Goal: Task Accomplishment & Management: Complete application form

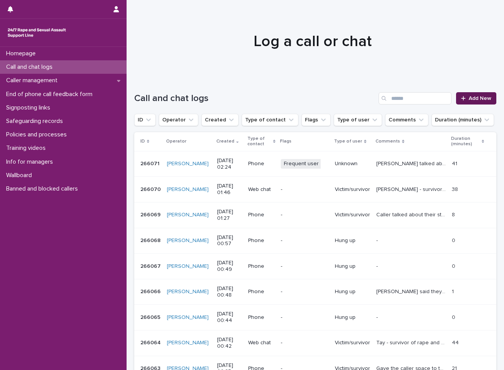
click at [464, 94] on link "Add New" at bounding box center [476, 98] width 40 height 12
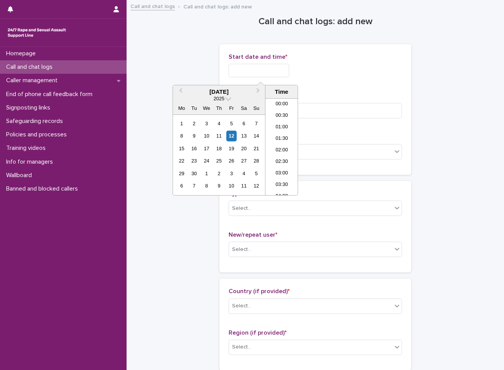
click at [248, 74] on input "text" at bounding box center [259, 70] width 61 height 13
click at [232, 137] on div "12" at bounding box center [231, 135] width 10 height 10
click at [285, 146] on li "02:00" at bounding box center [282, 147] width 33 height 12
click at [288, 76] on input "**********" at bounding box center [259, 70] width 61 height 13
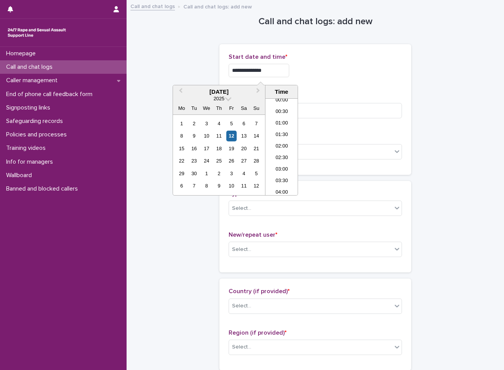
type input "**********"
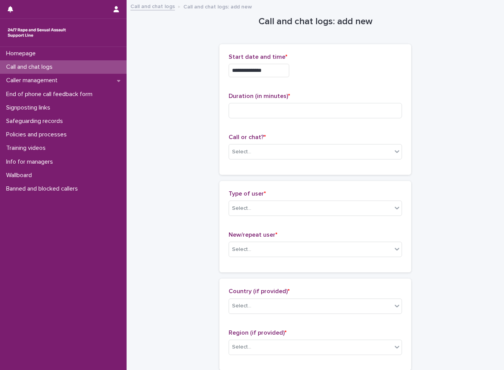
click at [329, 66] on div "**********" at bounding box center [315, 70] width 173 height 13
click at [294, 114] on input at bounding box center [315, 110] width 173 height 15
type input "**"
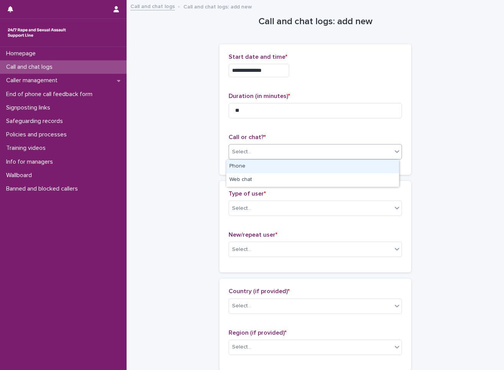
click at [293, 153] on div "Select..." at bounding box center [310, 151] width 163 height 13
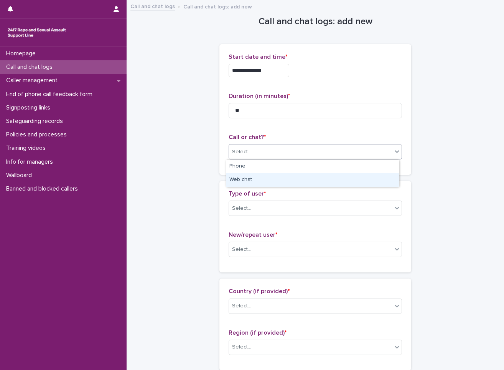
click at [275, 180] on div "Web chat" at bounding box center [312, 179] width 173 height 13
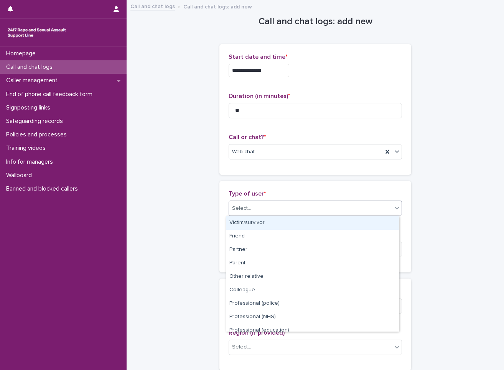
click at [273, 203] on div "Select..." at bounding box center [310, 208] width 163 height 13
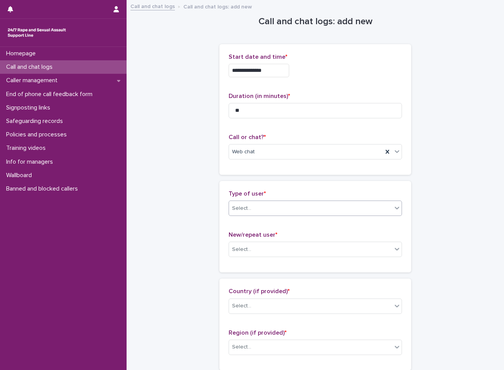
click at [280, 215] on div "Select..." at bounding box center [315, 207] width 173 height 15
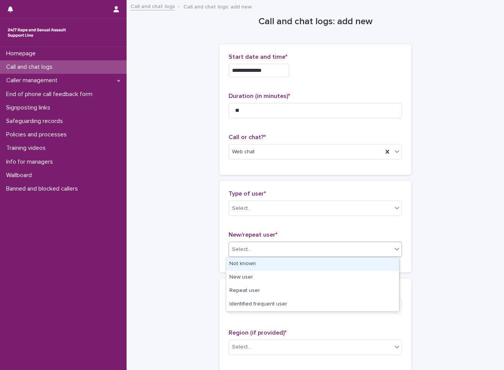
drag, startPoint x: 269, startPoint y: 253, endPoint x: 259, endPoint y: 270, distance: 19.9
click at [259, 270] on body "**********" at bounding box center [252, 185] width 504 height 370
click at [260, 265] on div "Not known" at bounding box center [312, 263] width 173 height 13
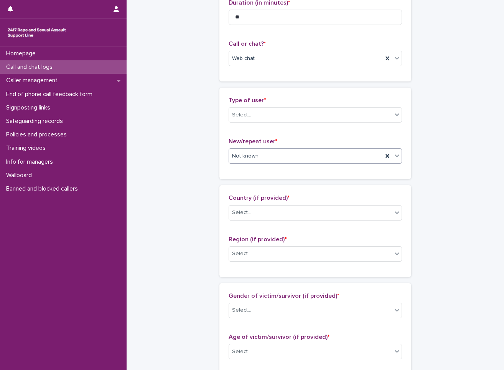
scroll to position [115, 0]
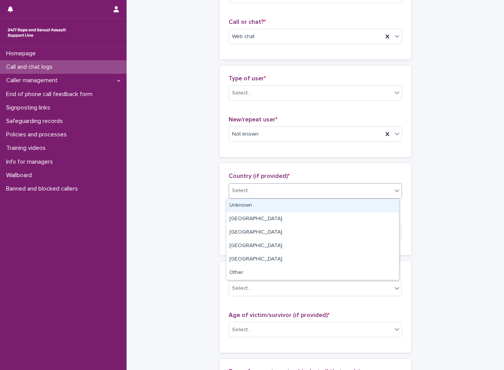
drag, startPoint x: 258, startPoint y: 186, endPoint x: 252, endPoint y: 196, distance: 11.7
click at [258, 186] on div "Select..." at bounding box center [310, 190] width 163 height 13
click at [249, 202] on div "Unknown" at bounding box center [312, 205] width 173 height 13
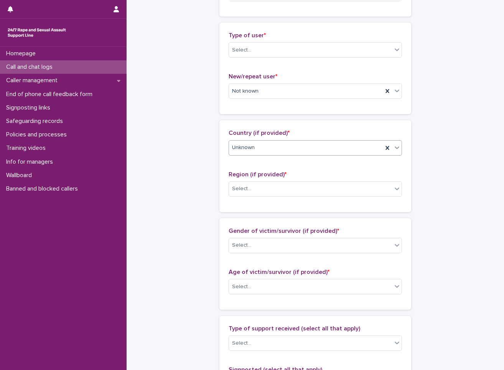
scroll to position [192, 0]
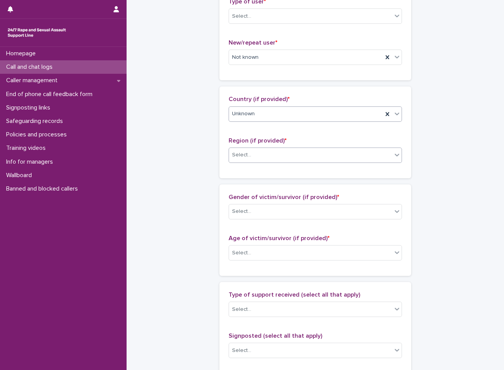
click at [266, 154] on div "Select..." at bounding box center [310, 155] width 163 height 13
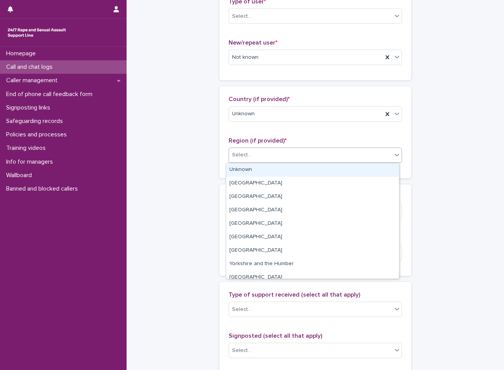
click at [254, 168] on div "Unknown" at bounding box center [312, 169] width 173 height 13
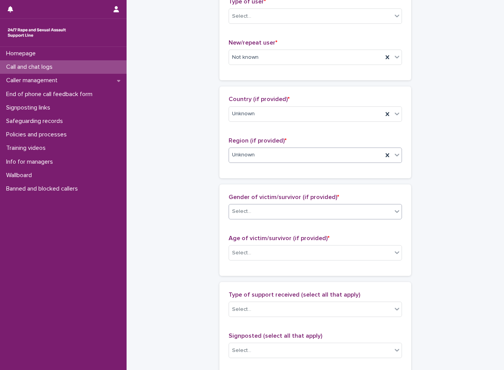
drag, startPoint x: 256, startPoint y: 197, endPoint x: 254, endPoint y: 206, distance: 10.2
click at [256, 201] on div "Gender of victim/survivor (if provided) * Select..." at bounding box center [315, 209] width 173 height 32
click at [253, 212] on div "Select..." at bounding box center [310, 211] width 163 height 13
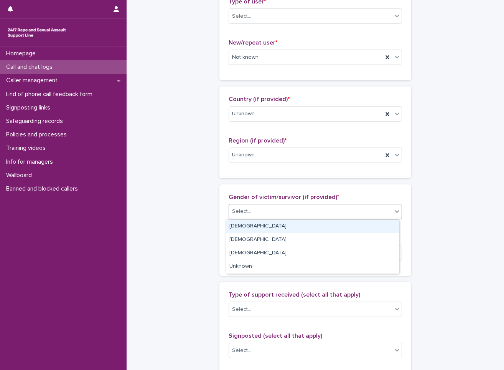
click at [253, 225] on div "[DEMOGRAPHIC_DATA]" at bounding box center [312, 226] width 173 height 13
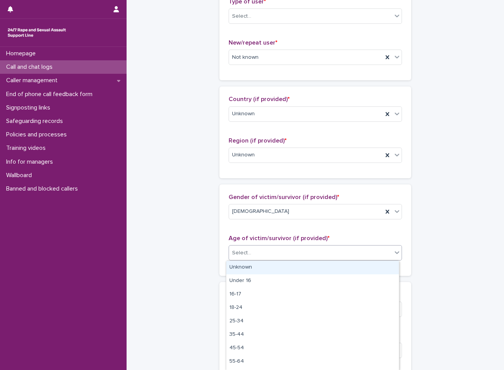
drag, startPoint x: 251, startPoint y: 254, endPoint x: 245, endPoint y: 271, distance: 17.8
click at [249, 263] on body "**********" at bounding box center [252, 185] width 504 height 370
click at [246, 270] on div "Unknown" at bounding box center [312, 267] width 173 height 13
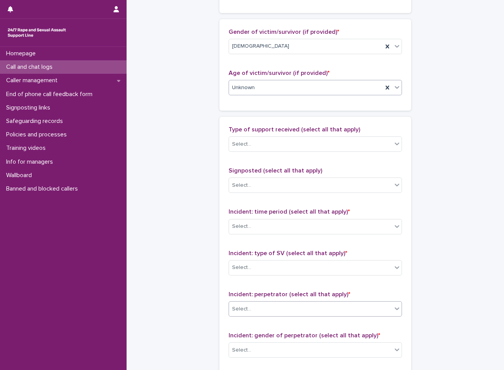
scroll to position [422, 0]
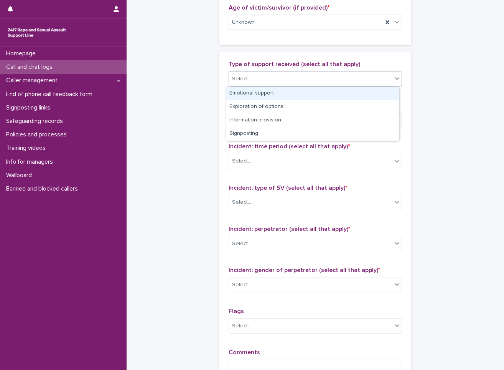
drag, startPoint x: 256, startPoint y: 75, endPoint x: 253, endPoint y: 99, distance: 23.7
click at [256, 78] on div "Select..." at bounding box center [310, 79] width 163 height 13
click at [251, 93] on div "Emotional support" at bounding box center [312, 93] width 173 height 13
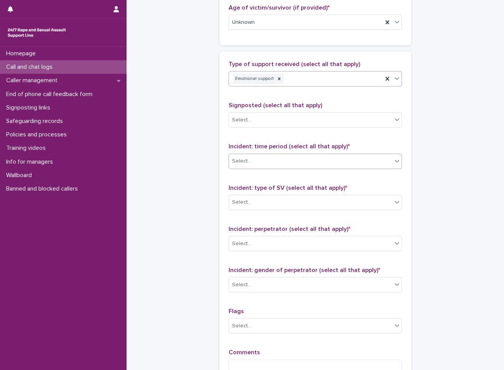
click at [258, 163] on div "Select..." at bounding box center [310, 161] width 163 height 13
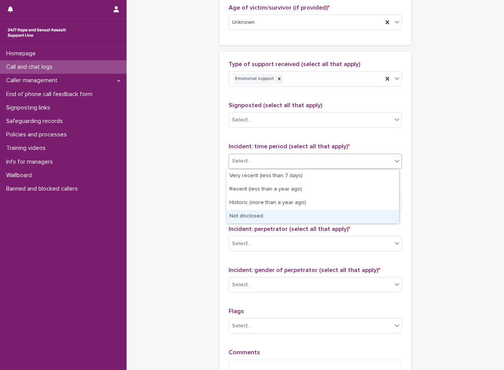
click at [249, 216] on div "Not disclosed" at bounding box center [312, 216] width 173 height 13
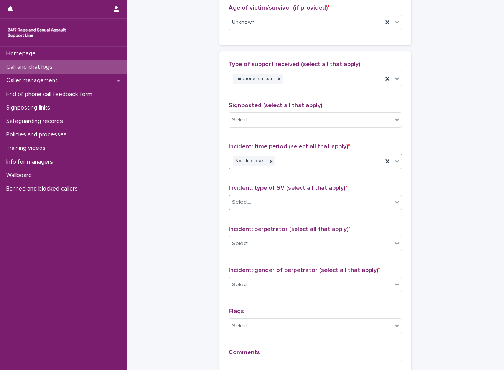
click at [256, 209] on div "Select..." at bounding box center [315, 202] width 173 height 15
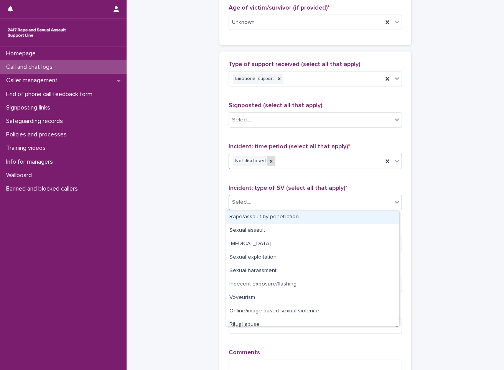
click at [270, 161] on icon at bounding box center [271, 161] width 3 height 3
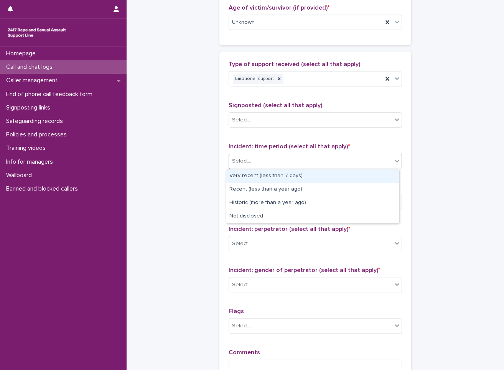
click at [271, 161] on div "Select..." at bounding box center [310, 161] width 163 height 13
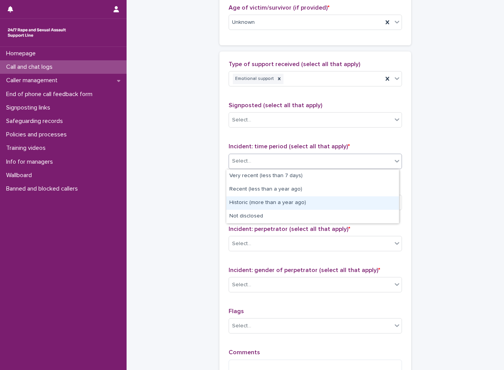
click at [283, 202] on div "Historic (more than a year ago)" at bounding box center [312, 202] width 173 height 13
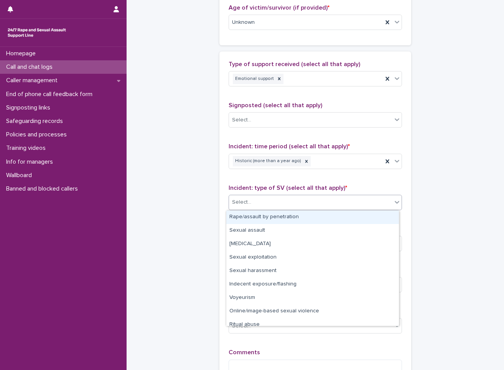
drag, startPoint x: 281, startPoint y: 205, endPoint x: 274, endPoint y: 223, distance: 20.3
click at [281, 208] on div "Select..." at bounding box center [310, 202] width 163 height 13
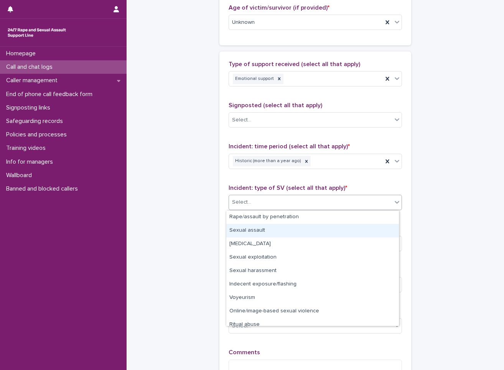
click at [270, 230] on div "Sexual assault" at bounding box center [312, 230] width 173 height 13
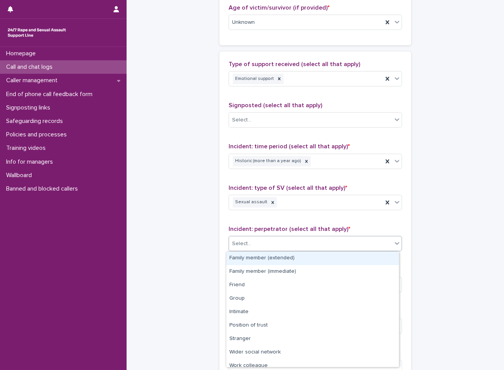
drag, startPoint x: 269, startPoint y: 244, endPoint x: 268, endPoint y: 251, distance: 6.6
click at [268, 249] on div "Select..." at bounding box center [310, 243] width 163 height 13
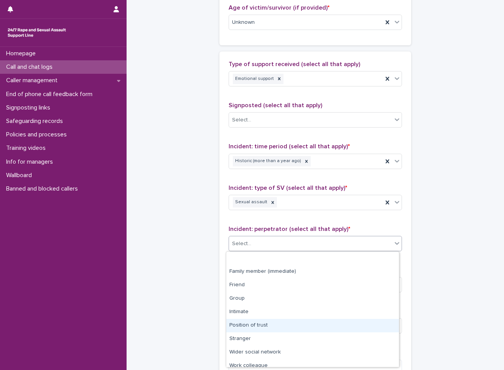
scroll to position [33, 0]
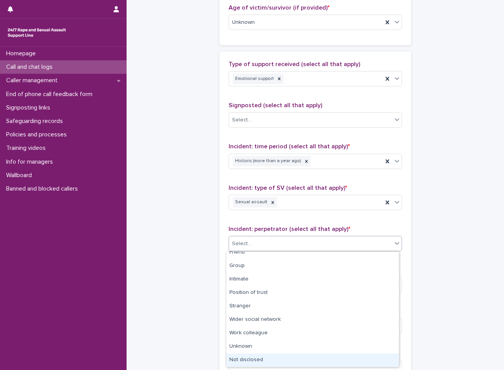
drag, startPoint x: 256, startPoint y: 353, endPoint x: 255, endPoint y: 358, distance: 5.5
click at [255, 358] on div "Not disclosed" at bounding box center [312, 359] width 173 height 13
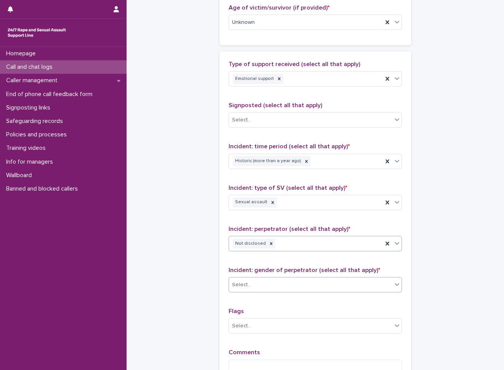
click at [262, 286] on div "Select..." at bounding box center [310, 284] width 163 height 13
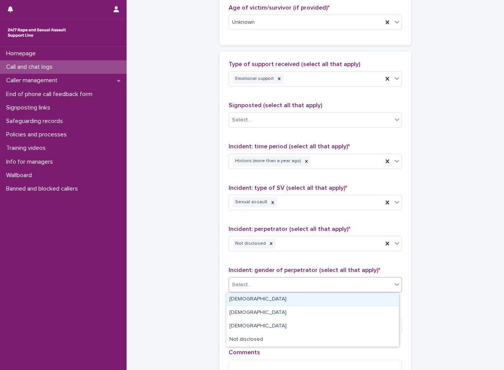
click at [258, 298] on div "[DEMOGRAPHIC_DATA]" at bounding box center [312, 298] width 173 height 13
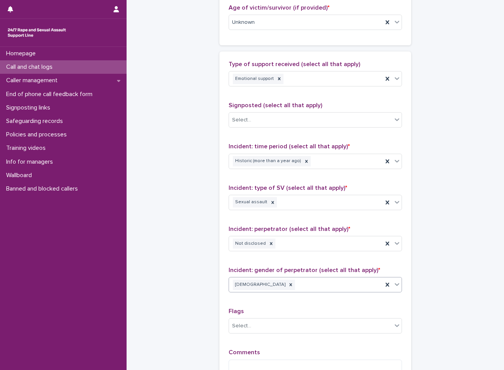
scroll to position [522, 0]
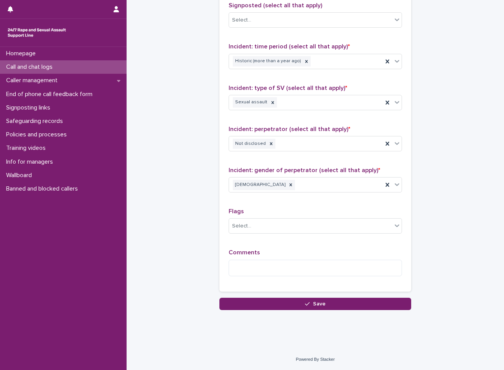
click at [257, 259] on div "Comments" at bounding box center [315, 265] width 173 height 33
click at [257, 262] on textarea at bounding box center [315, 267] width 173 height 17
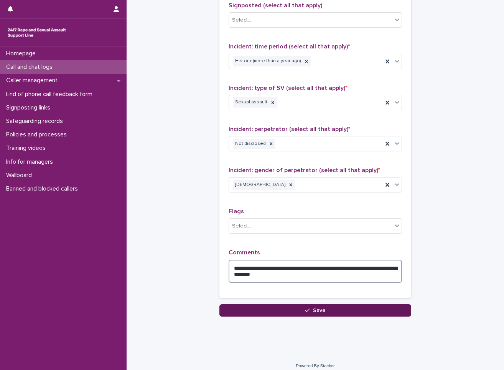
type textarea "**********"
click at [342, 314] on button "Save" at bounding box center [316, 310] width 192 height 12
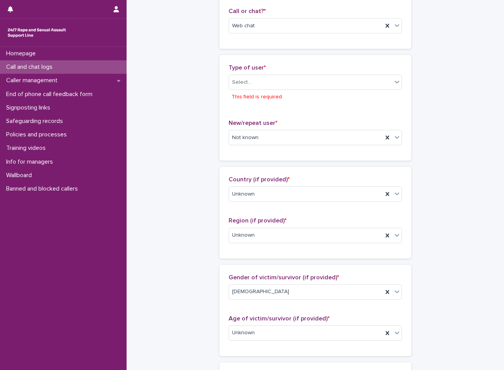
scroll to position [119, 0]
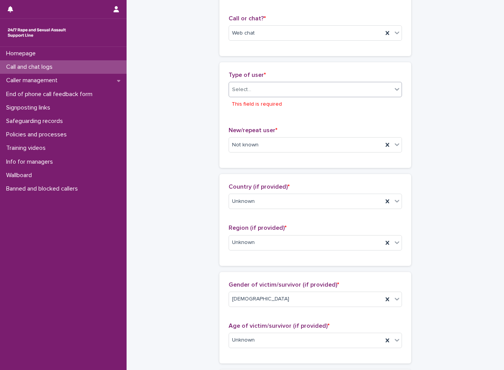
click at [250, 91] on div "Select..." at bounding box center [310, 89] width 163 height 13
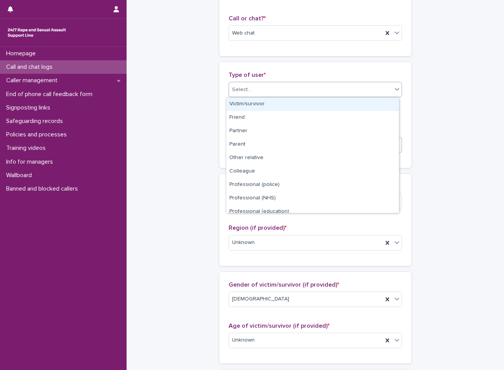
drag, startPoint x: 247, startPoint y: 104, endPoint x: 269, endPoint y: 152, distance: 53.2
click at [248, 106] on div "Victim/survivor" at bounding box center [312, 103] width 173 height 13
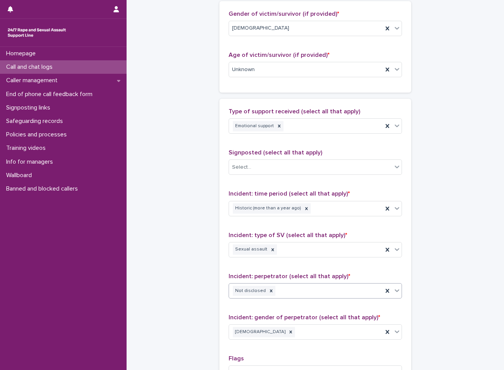
scroll to position [529, 0]
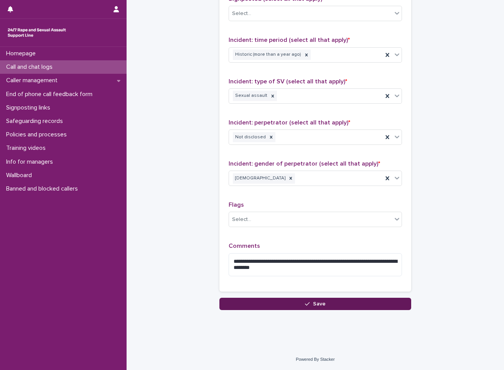
click at [302, 301] on button "Save" at bounding box center [316, 303] width 192 height 12
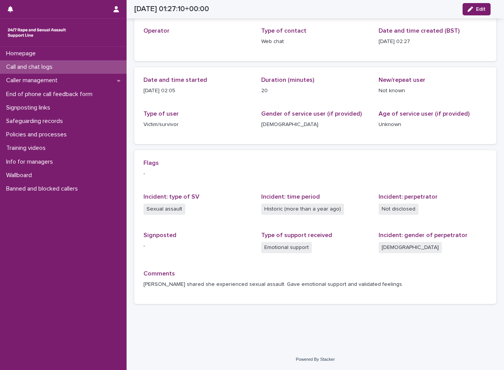
scroll to position [38, 0]
click at [88, 68] on div "Call and chat logs" at bounding box center [63, 66] width 127 height 13
